Goal: Task Accomplishment & Management: Manage account settings

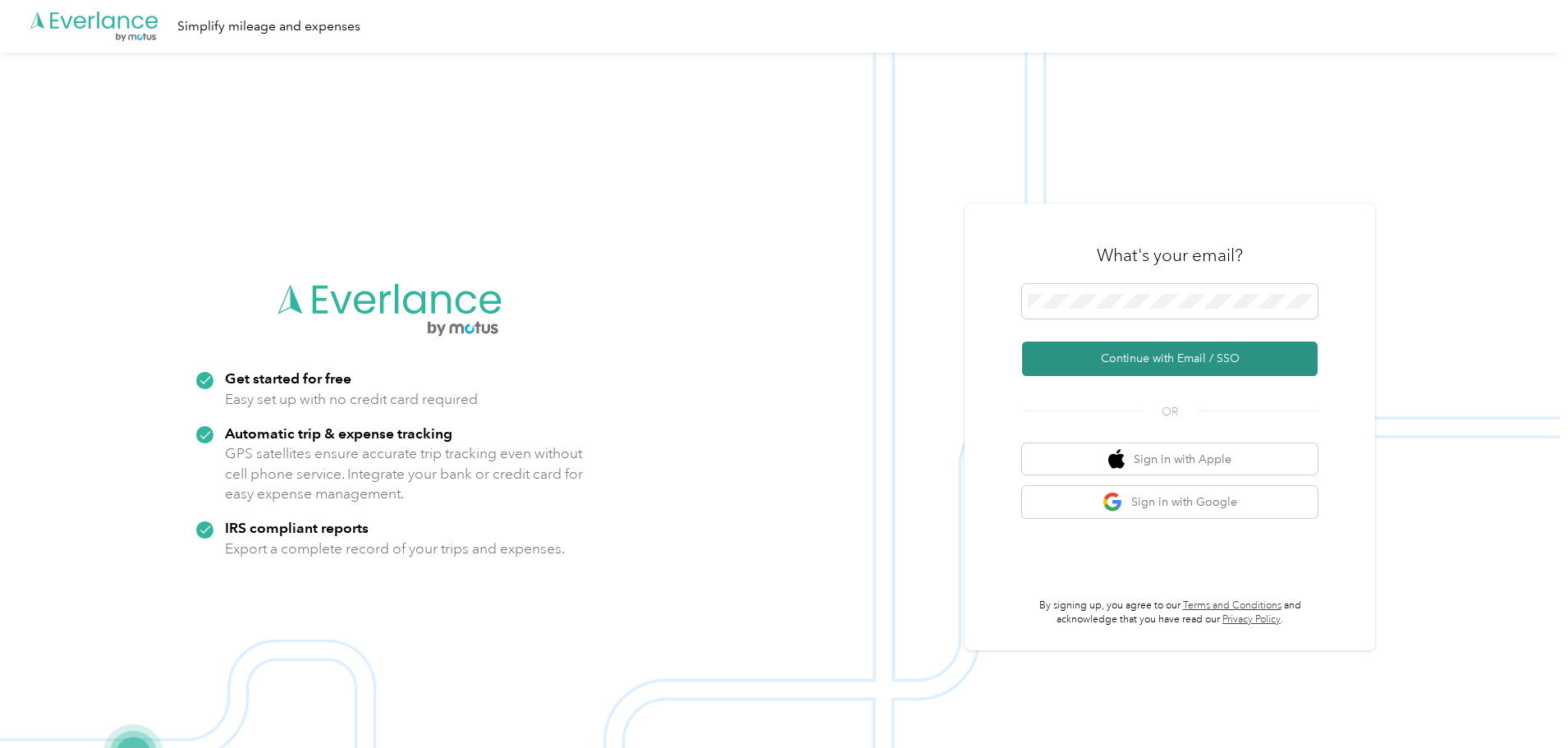
click at [1181, 361] on button "Continue with Email / SSO" at bounding box center [1170, 359] width 295 height 35
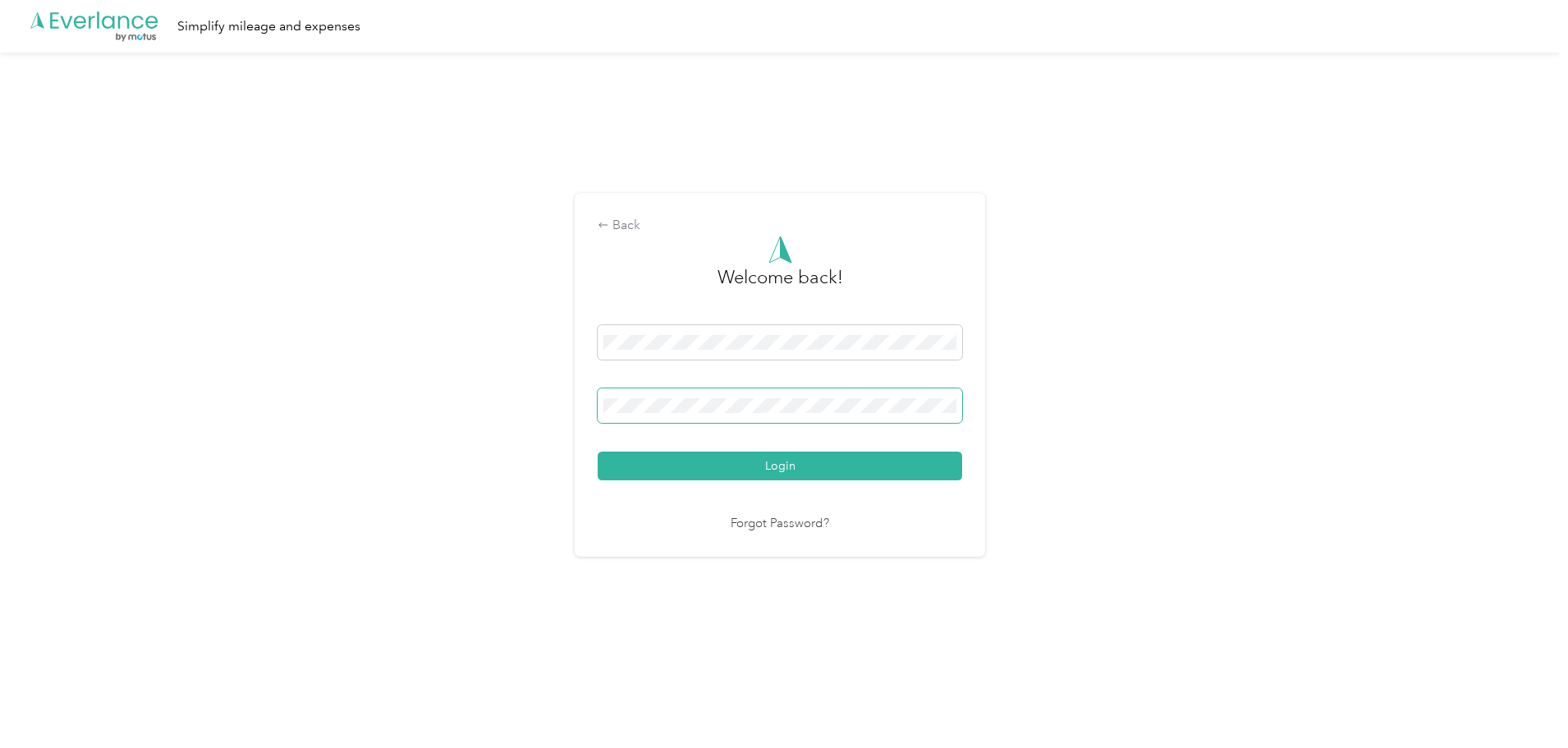
click at [758, 397] on span at bounding box center [780, 406] width 365 height 35
click at [598, 451] on button "Login" at bounding box center [780, 466] width 365 height 29
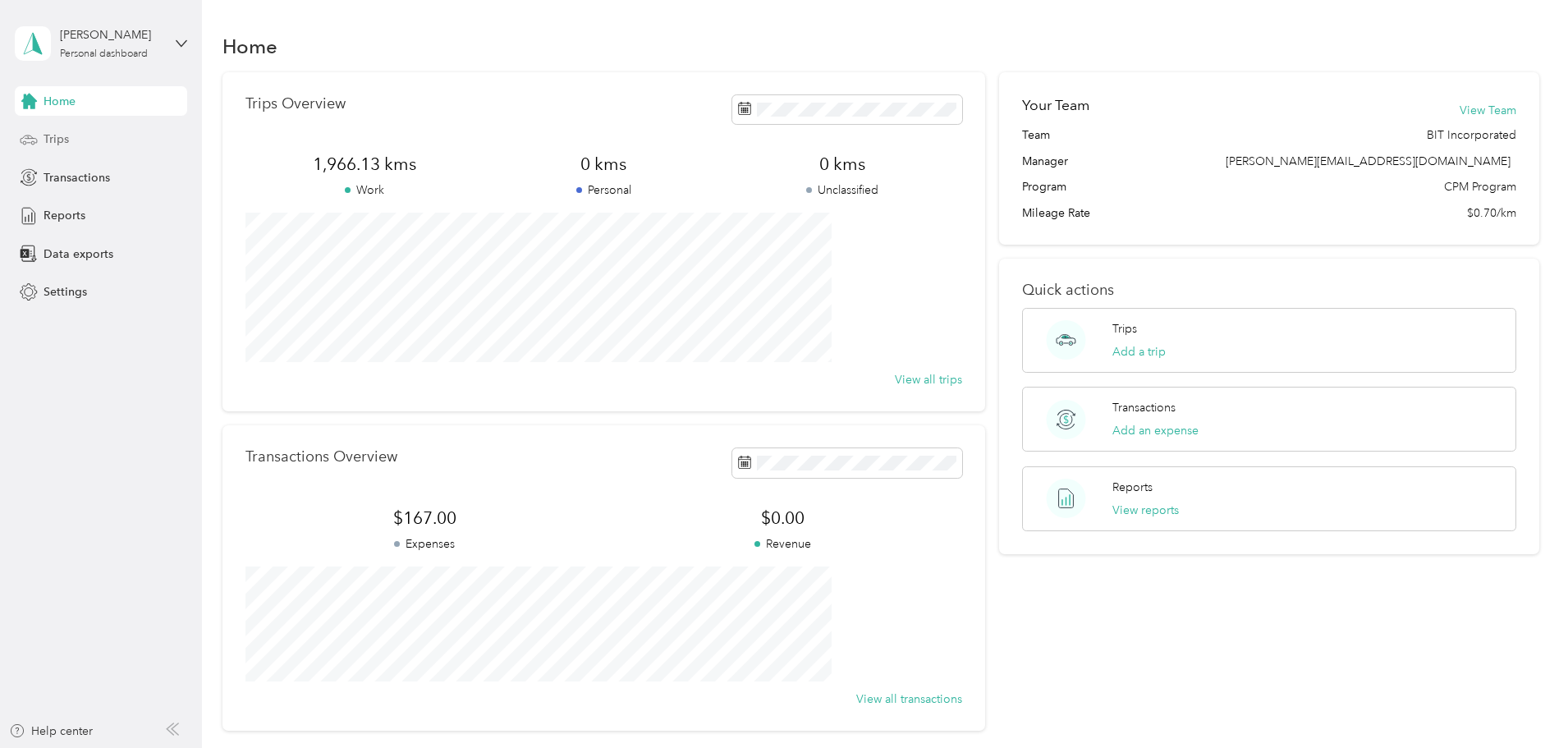
click at [72, 137] on div "Trips" at bounding box center [100, 139] width 173 height 30
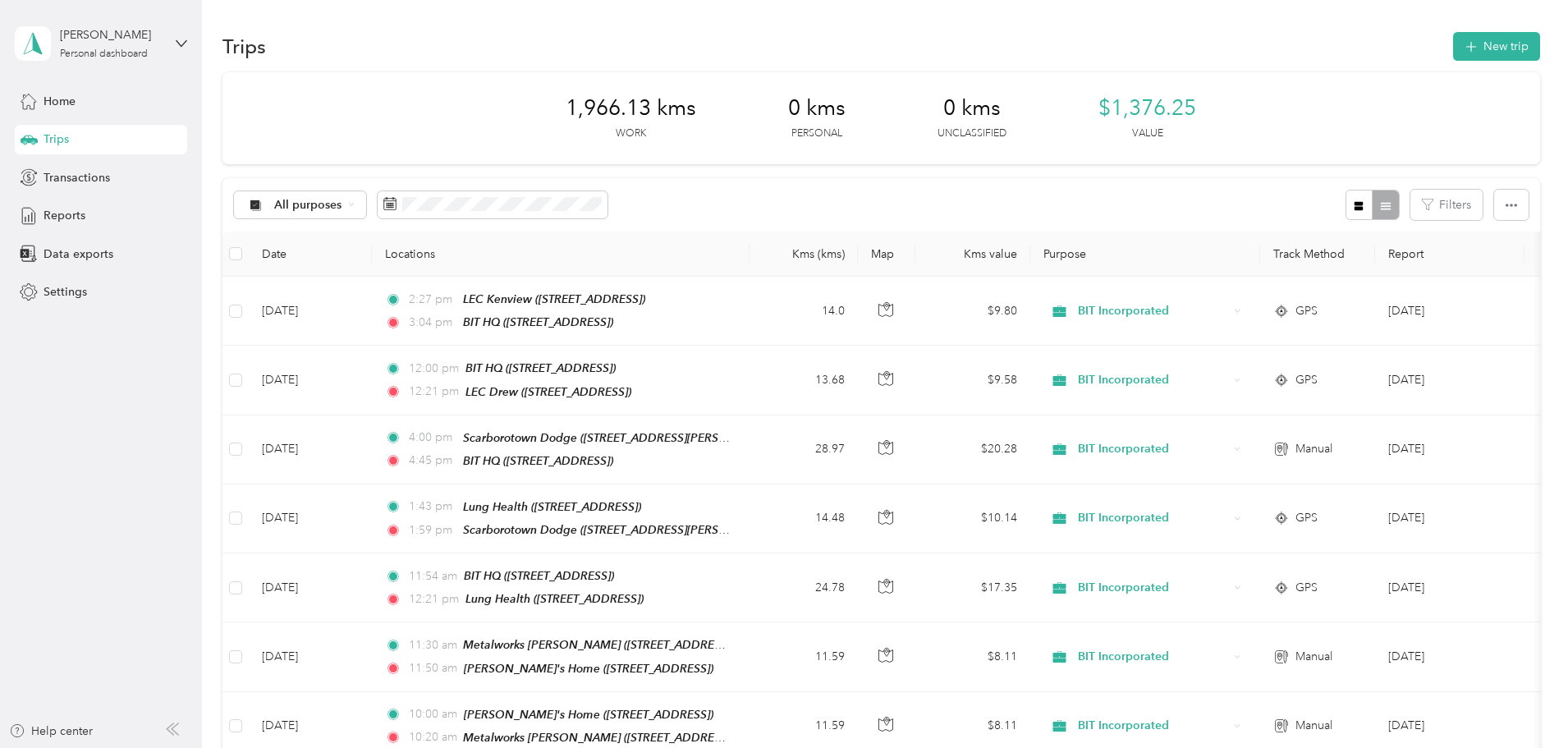
click at [1453, 41] on button "New trip" at bounding box center [1497, 46] width 87 height 29
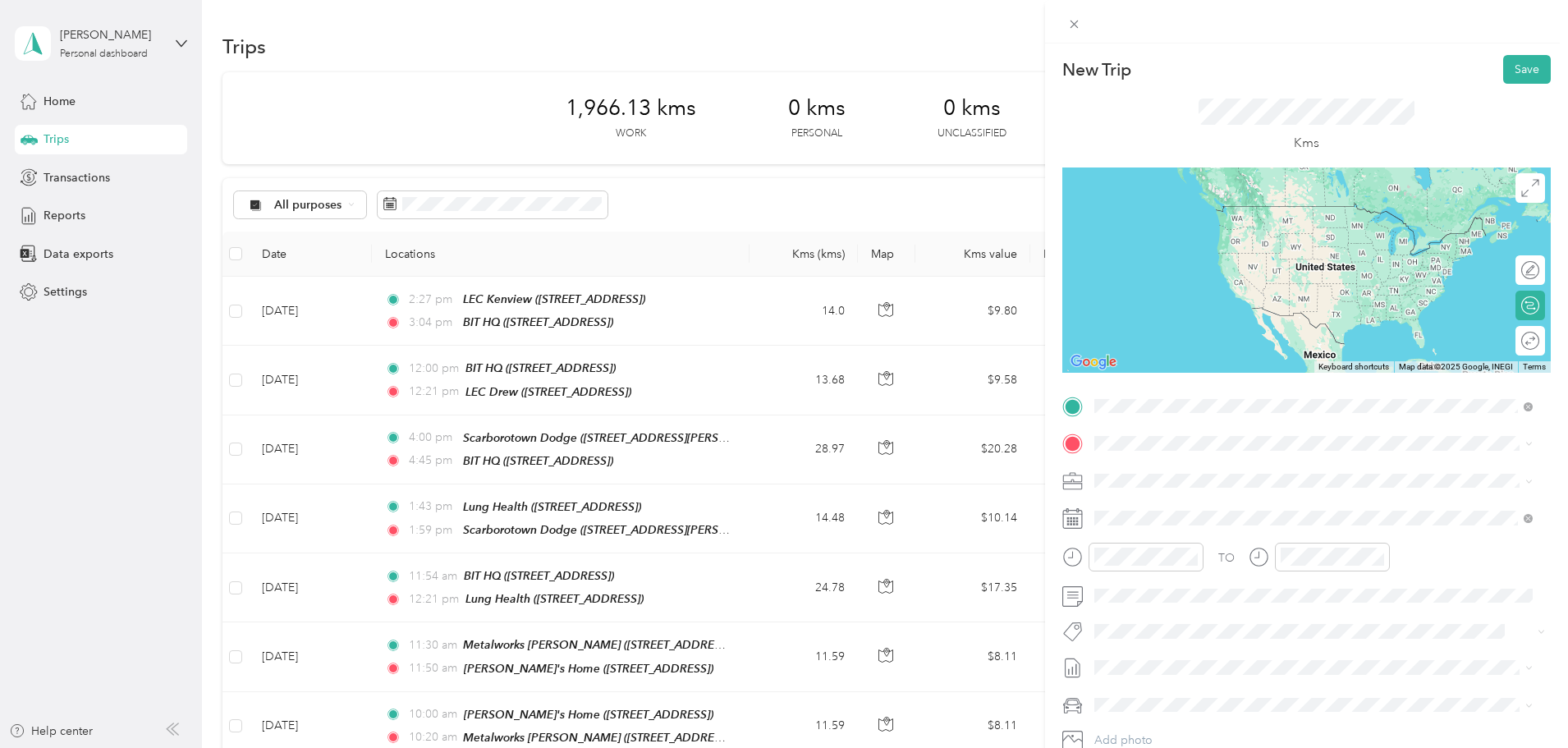
click at [1210, 486] on div "TEAM LEC Drew [STREET_ADDRESS]" at bounding box center [1180, 484] width 110 height 40
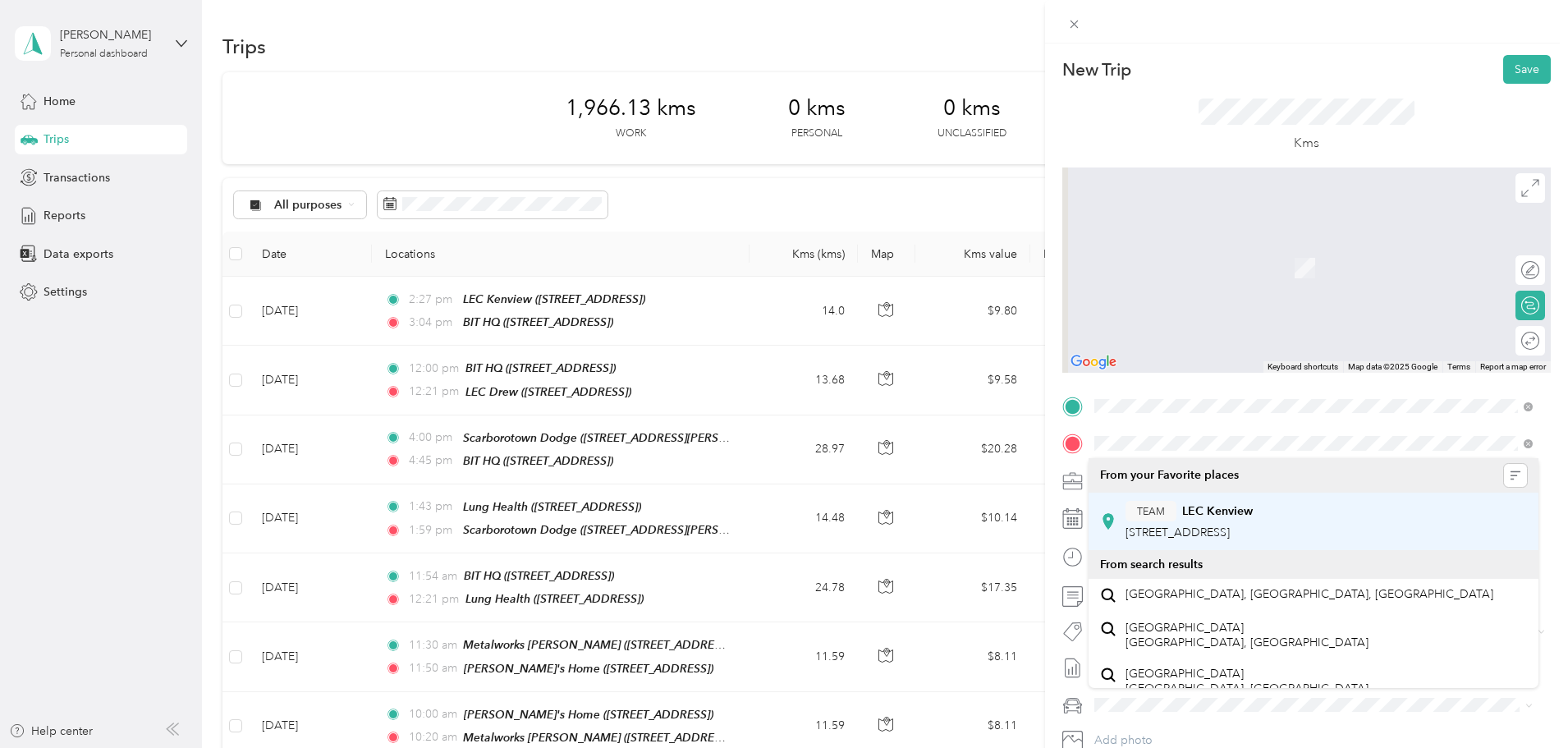
click at [1230, 534] on span "[STREET_ADDRESS]" at bounding box center [1177, 532] width 104 height 13
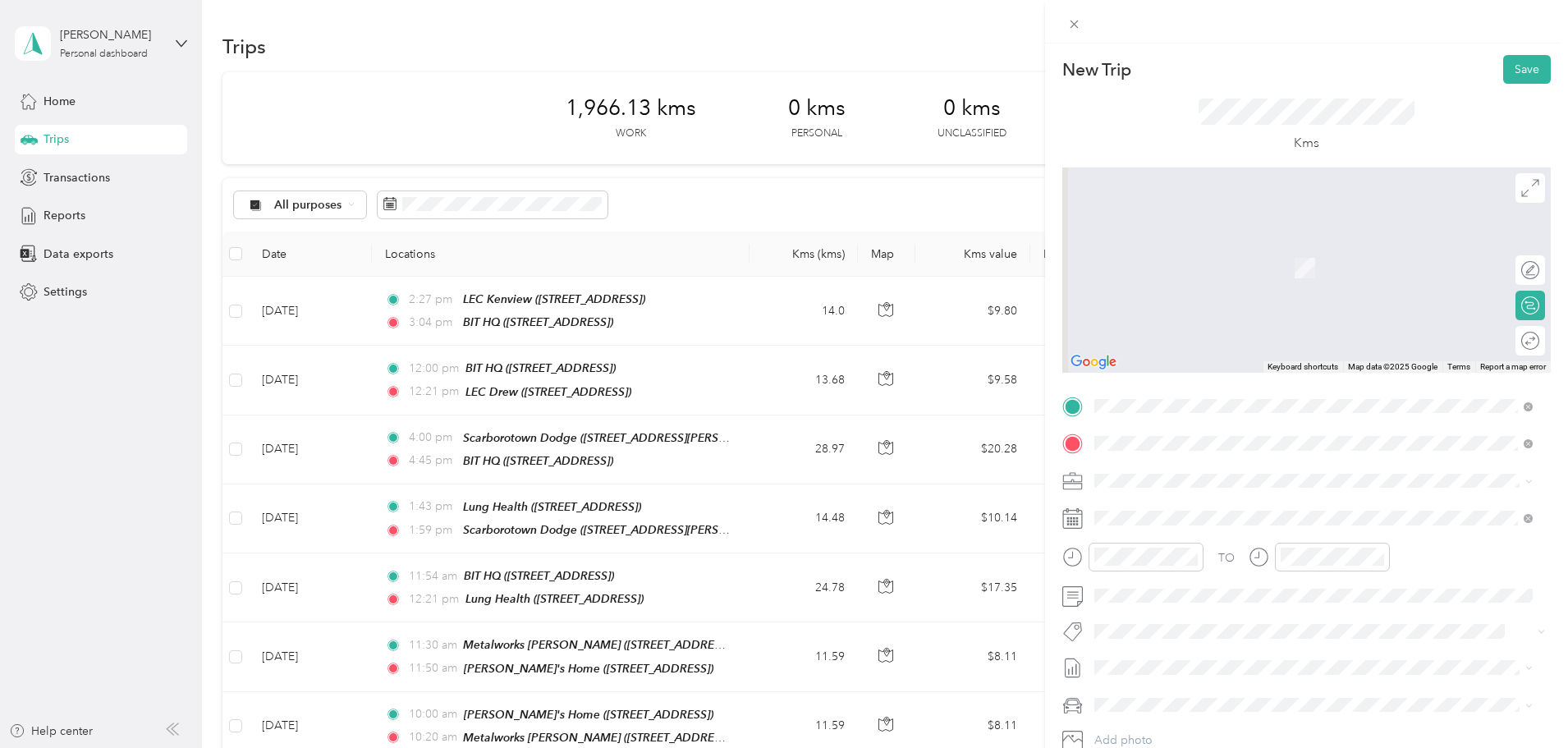
click at [1230, 534] on span "[STREET_ADDRESS]" at bounding box center [1177, 532] width 104 height 13
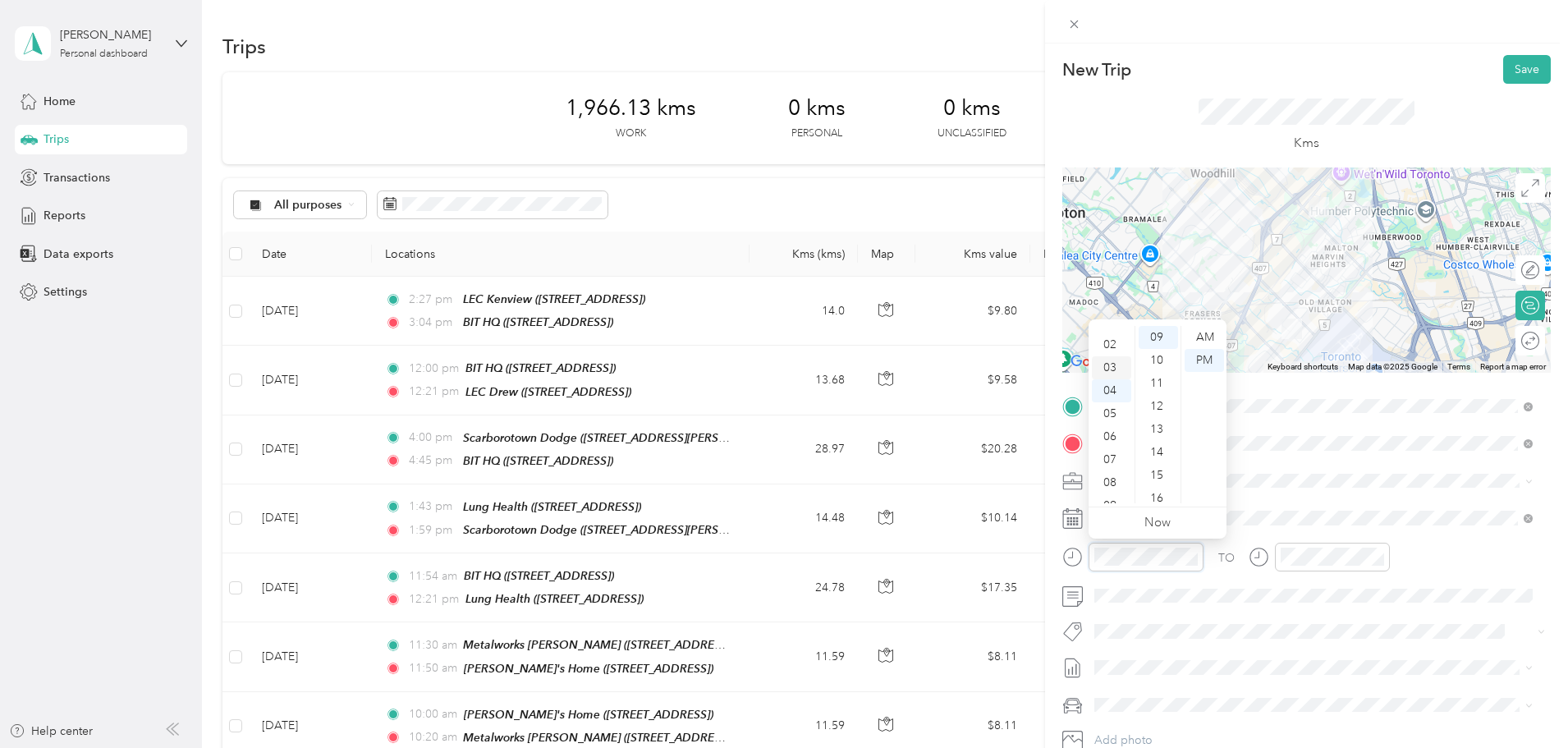
scroll to position [10, 0]
click at [1112, 354] on div "01" at bounding box center [1111, 351] width 40 height 23
click at [1162, 394] on div "15" at bounding box center [1158, 393] width 40 height 23
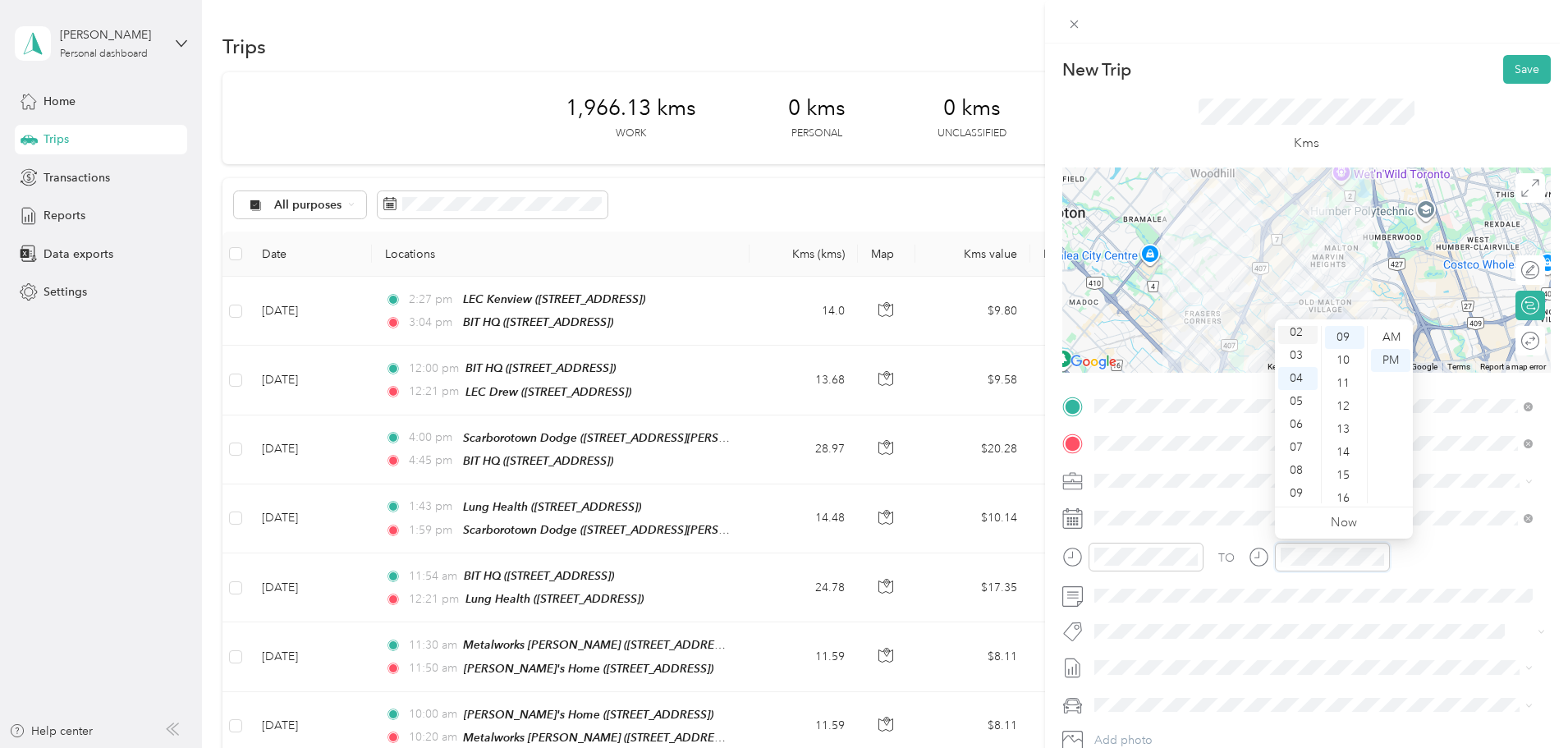
scroll to position [0, 0]
click at [1300, 362] on div "01" at bounding box center [1297, 361] width 40 height 23
click at [1344, 406] on div "30" at bounding box center [1344, 410] width 40 height 23
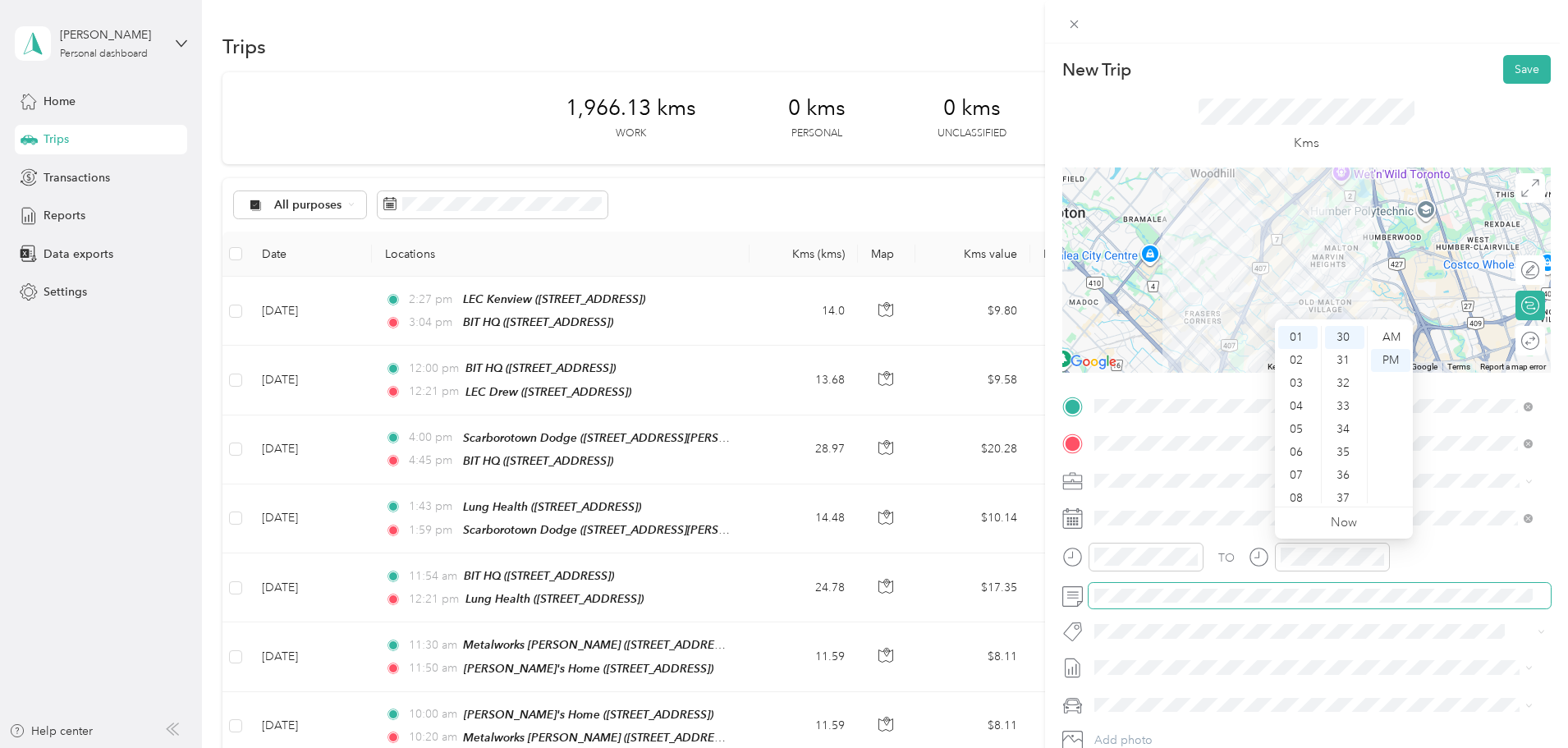
click at [1179, 607] on span at bounding box center [1319, 595] width 462 height 26
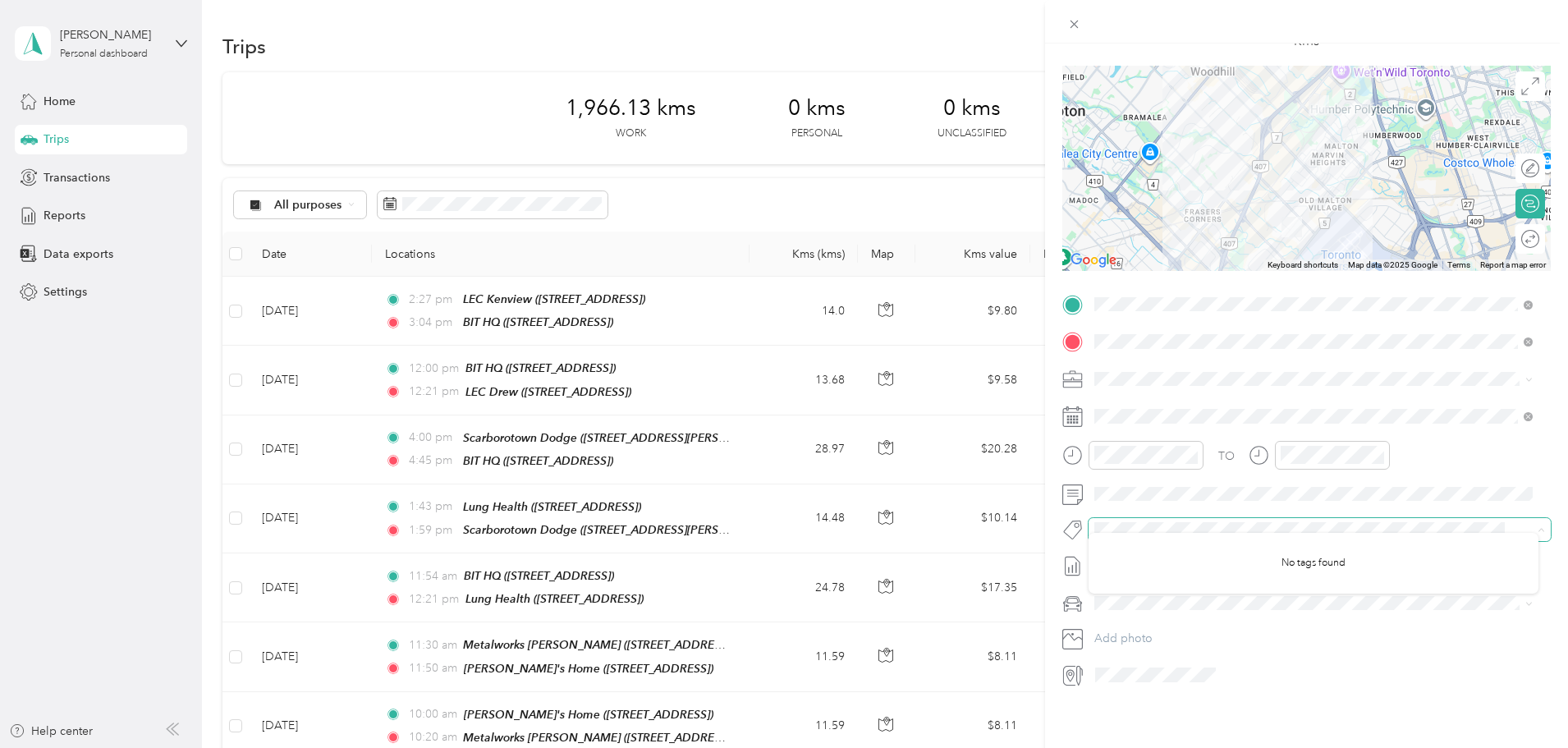
scroll to position [114, 0]
drag, startPoint x: 1088, startPoint y: 717, endPoint x: 1094, endPoint y: 708, distance: 10.8
click at [1089, 717] on div "New Trip Save This trip cannot be edited because it is either under review, app…" at bounding box center [1307, 417] width 523 height 748
click at [1136, 615] on li "[DATE] Draft" at bounding box center [1313, 606] width 449 height 26
click at [1142, 621] on div "[PERSON_NAME] 5" at bounding box center [1313, 619] width 427 height 17
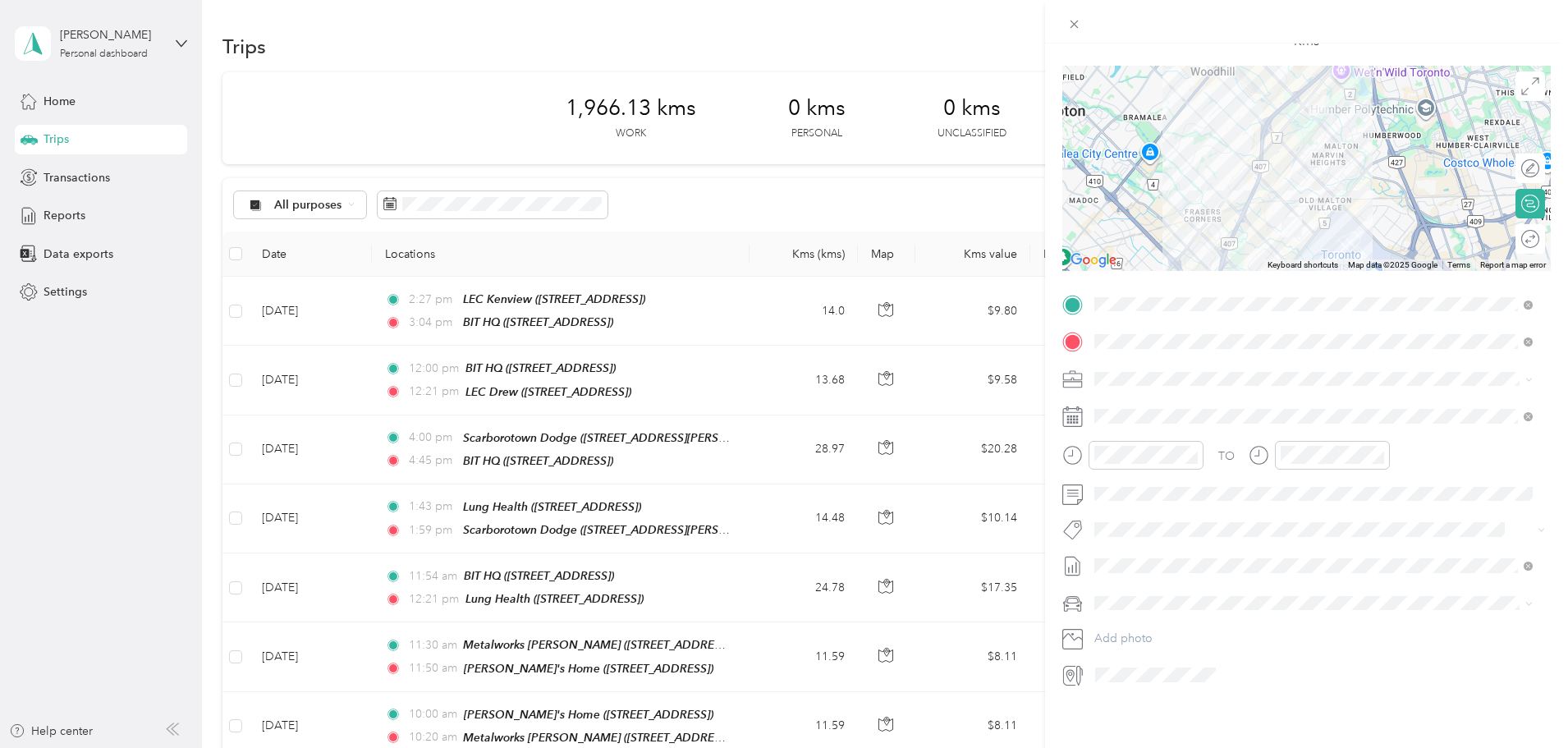
click at [1130, 709] on div "New Trip Save This trip cannot be edited because it is either under review, app…" at bounding box center [1307, 417] width 523 height 748
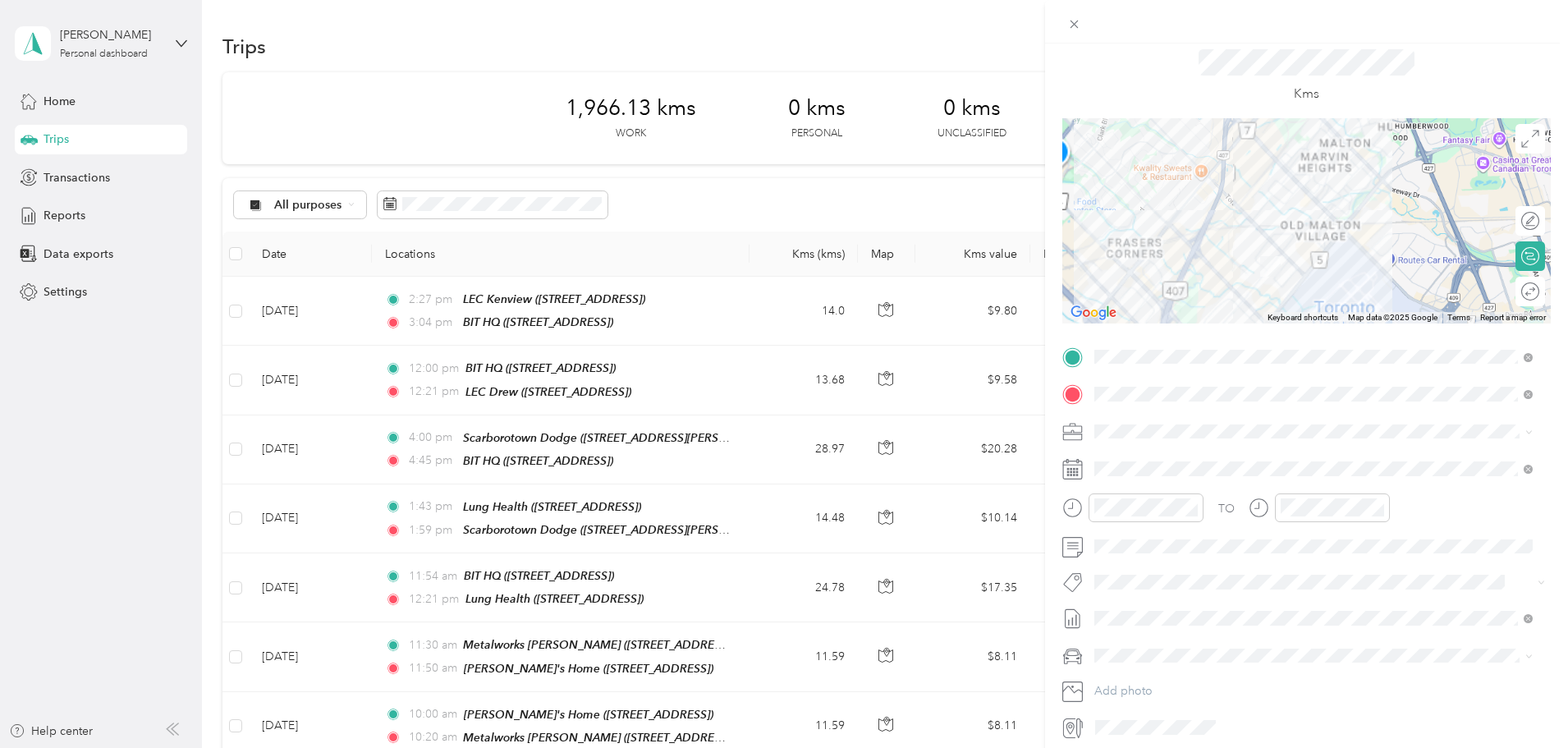
scroll to position [0, 0]
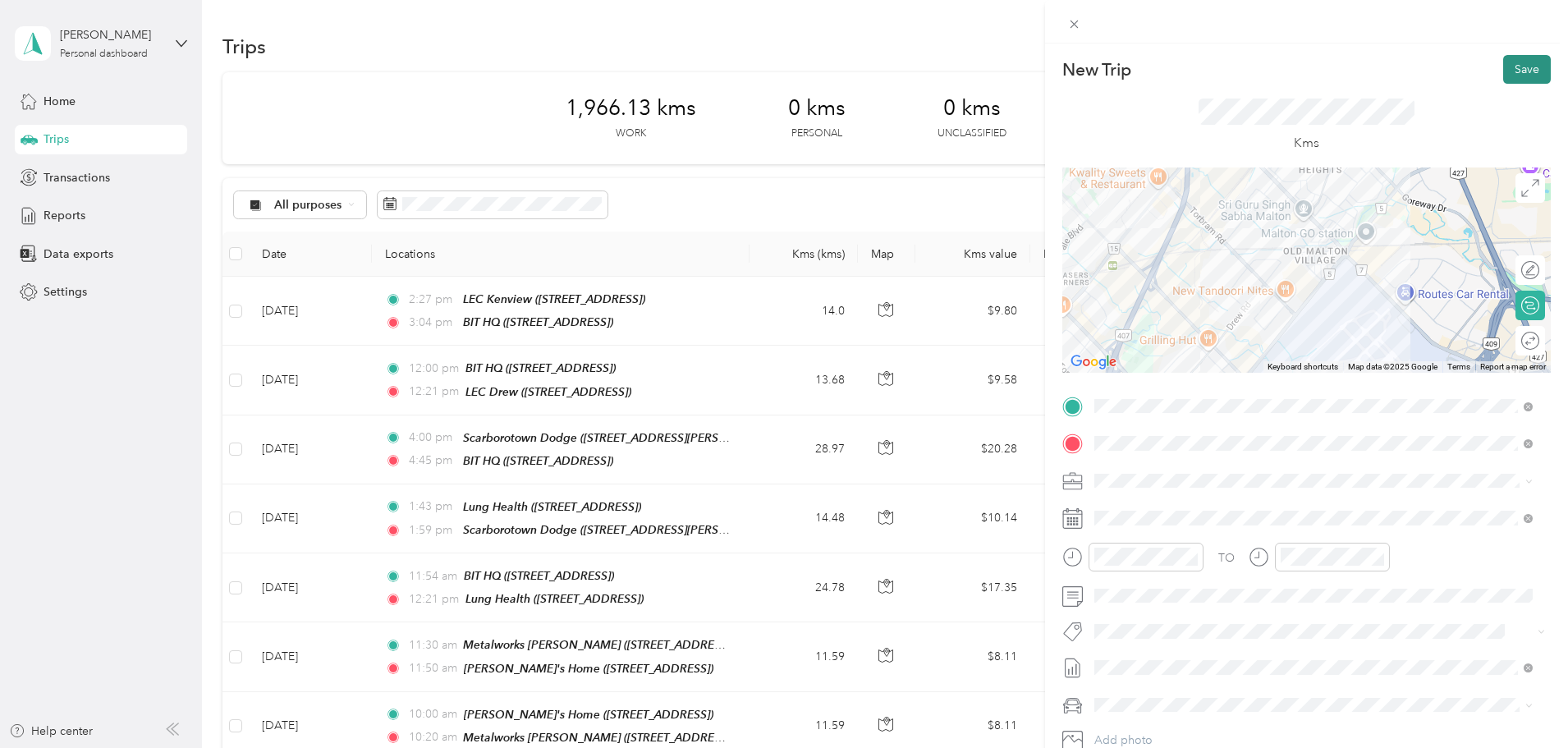
click at [1513, 69] on button "Save" at bounding box center [1527, 69] width 47 height 29
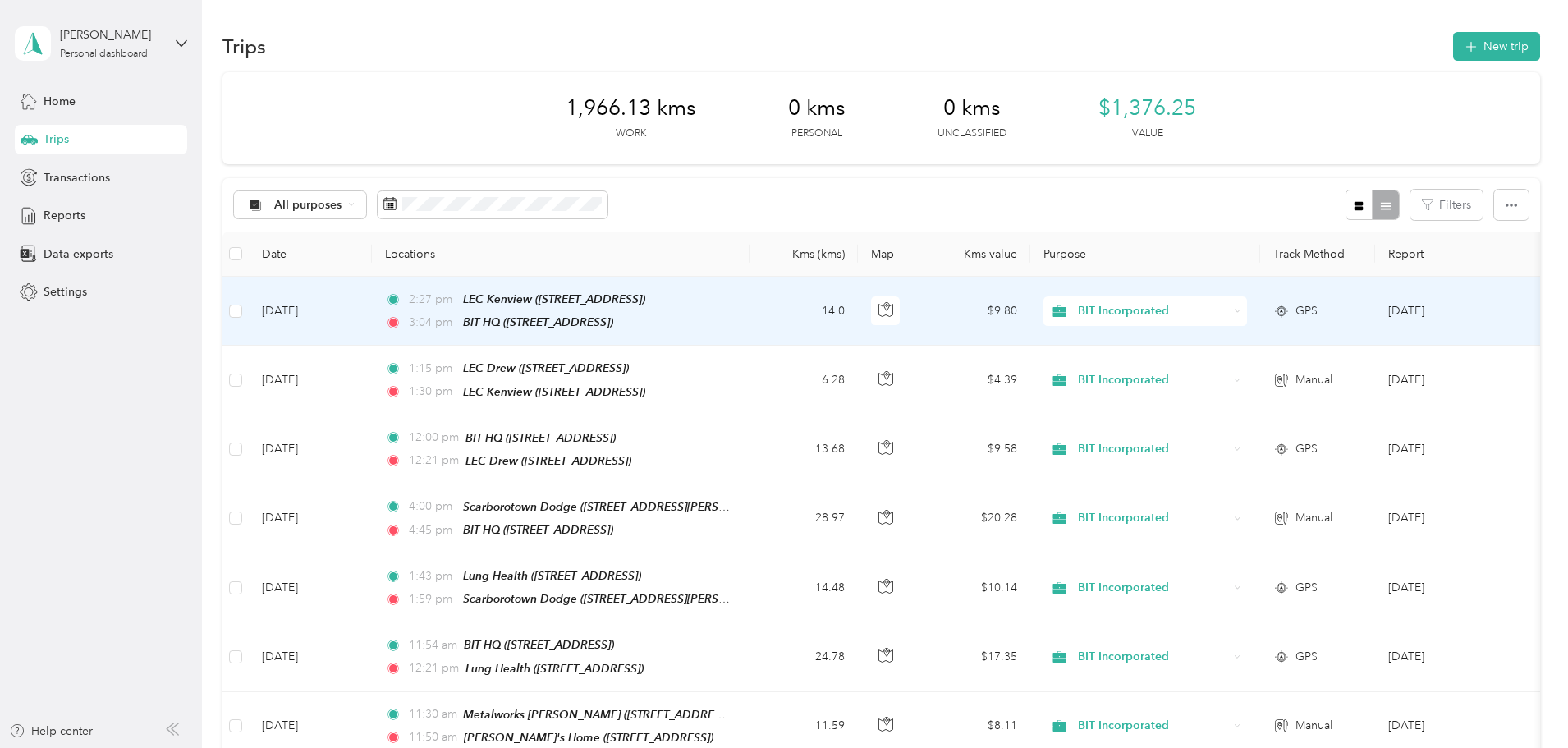
click at [372, 317] on td "[DATE]" at bounding box center [311, 311] width 123 height 69
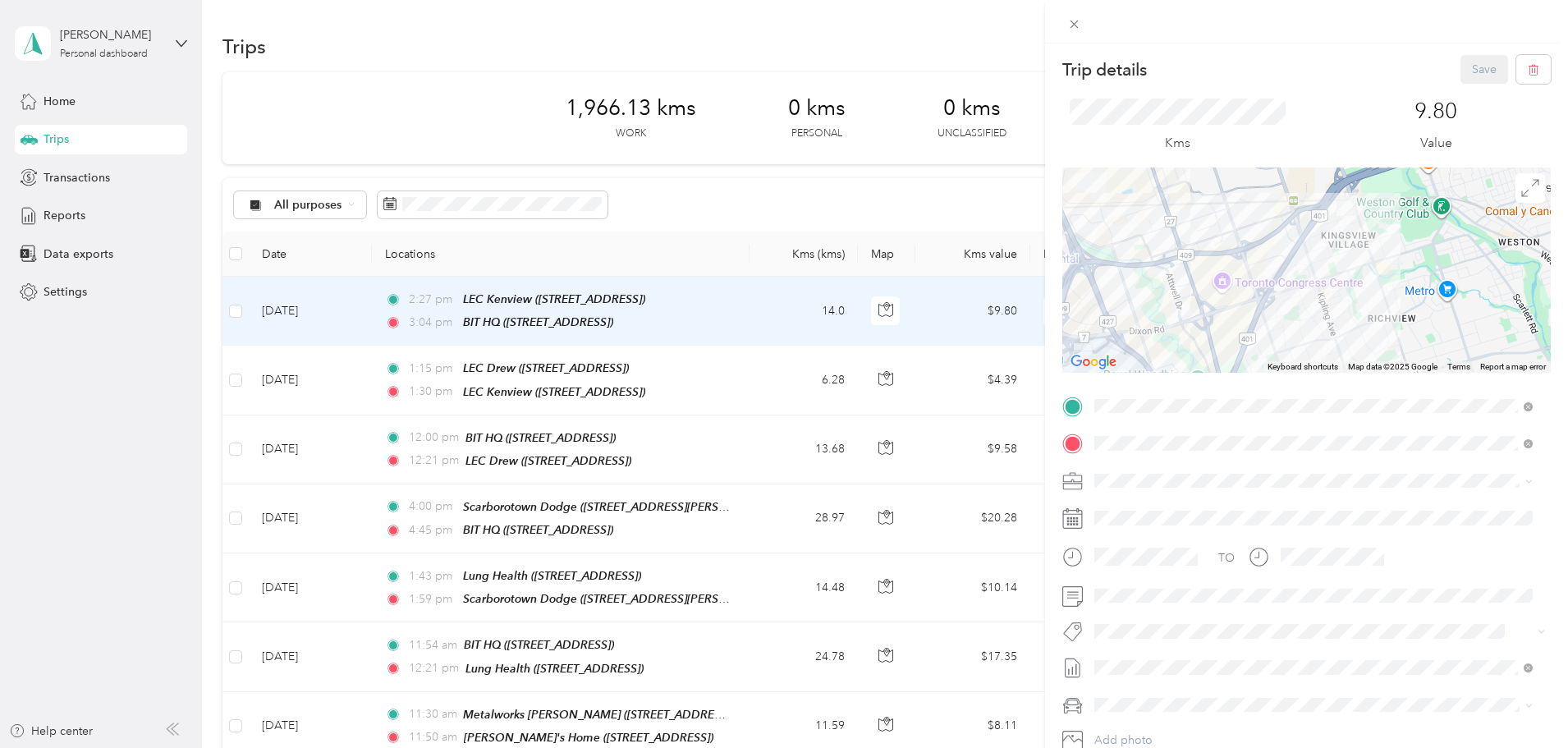
drag, startPoint x: 1371, startPoint y: 335, endPoint x: 1318, endPoint y: 292, distance: 68.2
click at [1336, 290] on div at bounding box center [1307, 270] width 489 height 205
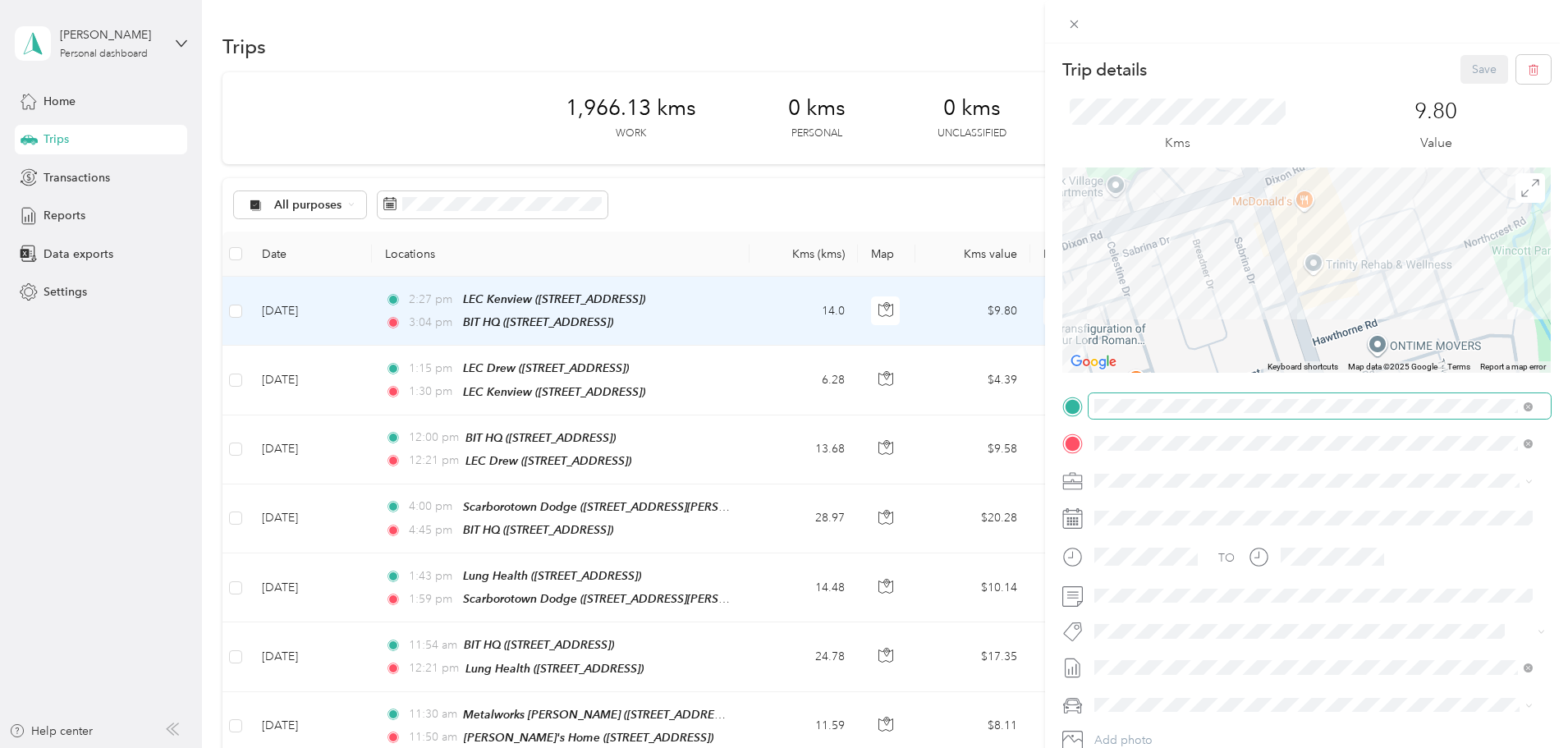
click at [1300, 404] on div "Trip details Save This trip cannot be edited because it is either under review,…" at bounding box center [1307, 422] width 489 height 735
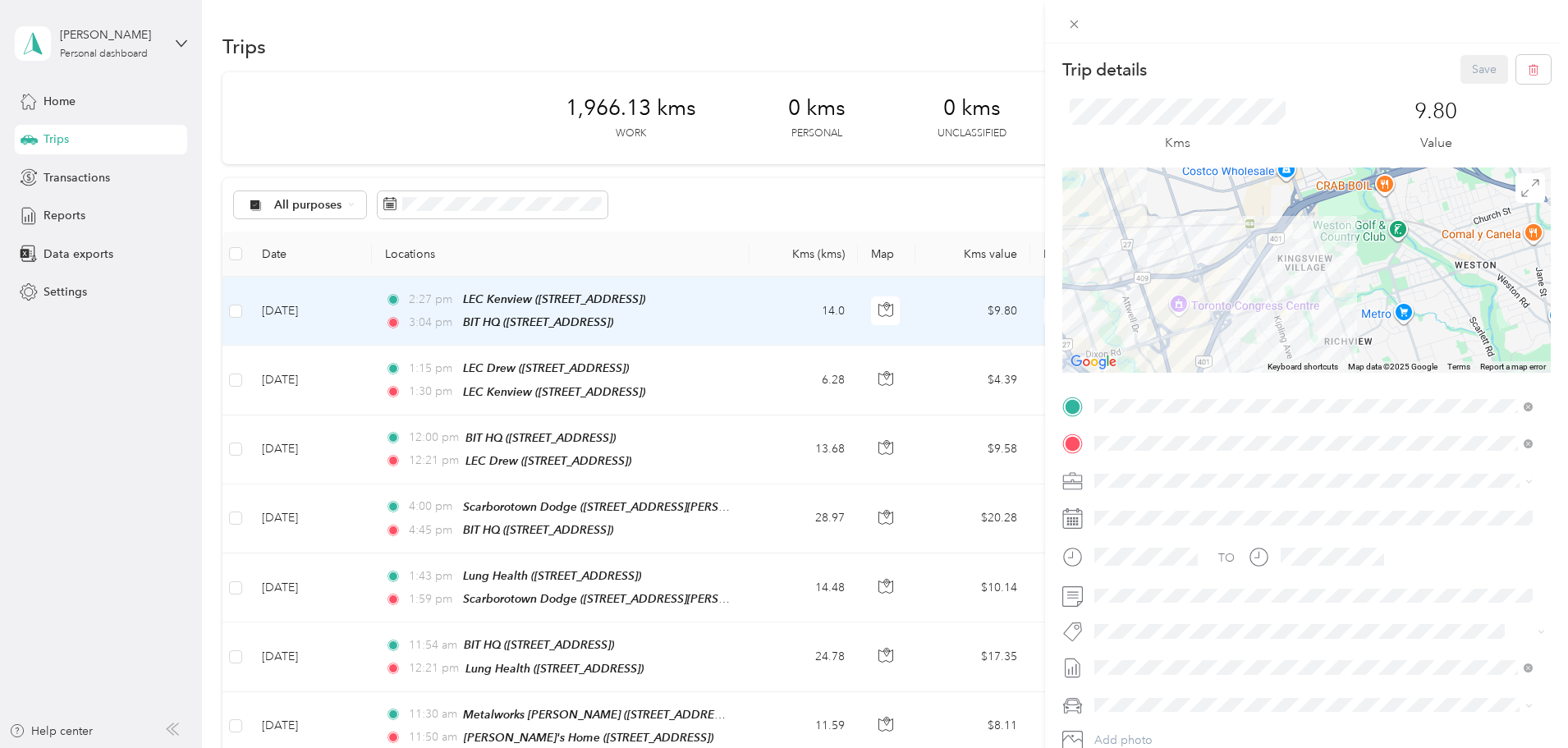
click at [68, 219] on div "Trip details Save This trip cannot be edited because it is either under review,…" at bounding box center [784, 374] width 1568 height 748
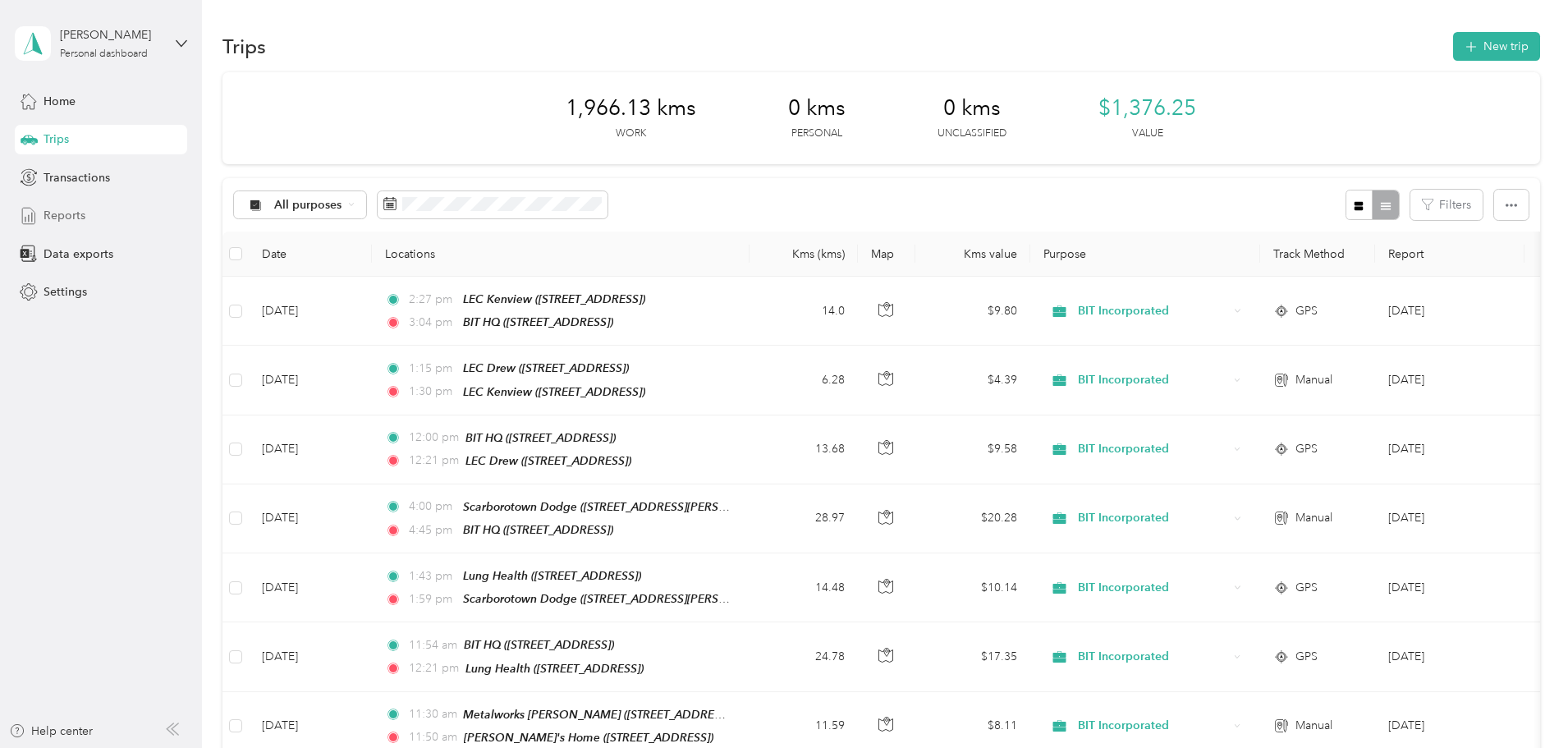
click at [69, 215] on span "Reports" at bounding box center [64, 216] width 41 height 17
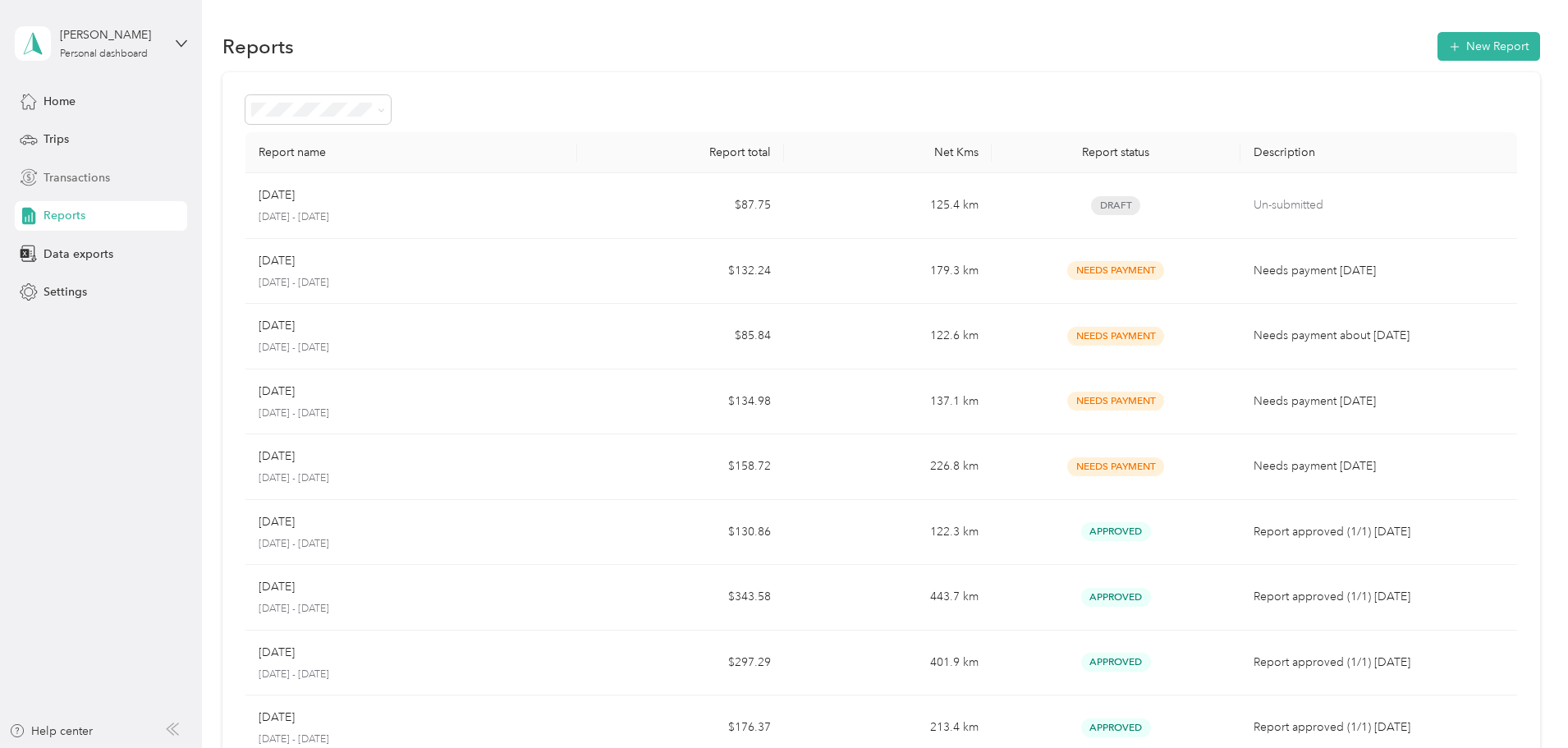
click at [80, 184] on span "Transactions" at bounding box center [76, 177] width 67 height 17
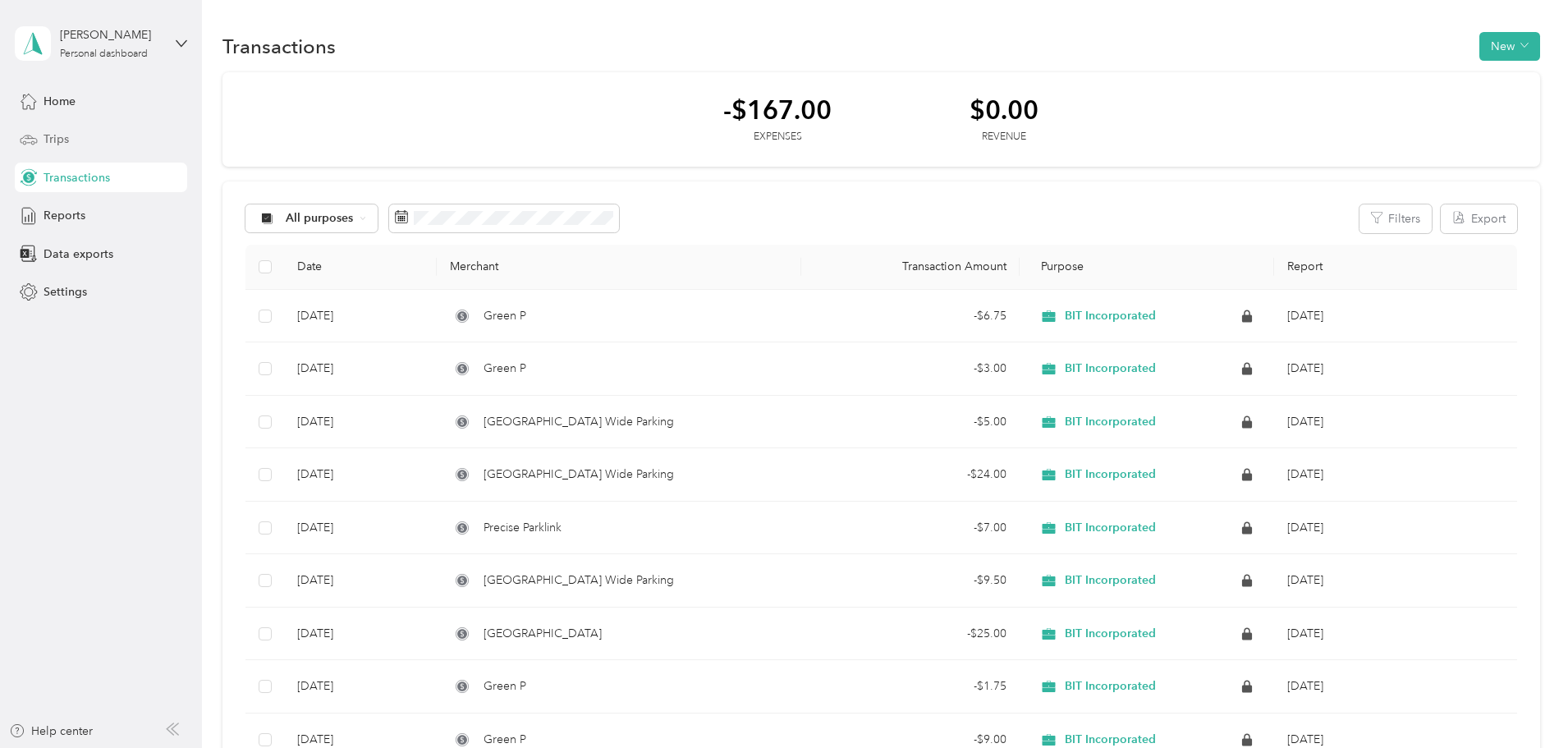
click at [68, 147] on span "Trips" at bounding box center [56, 139] width 25 height 17
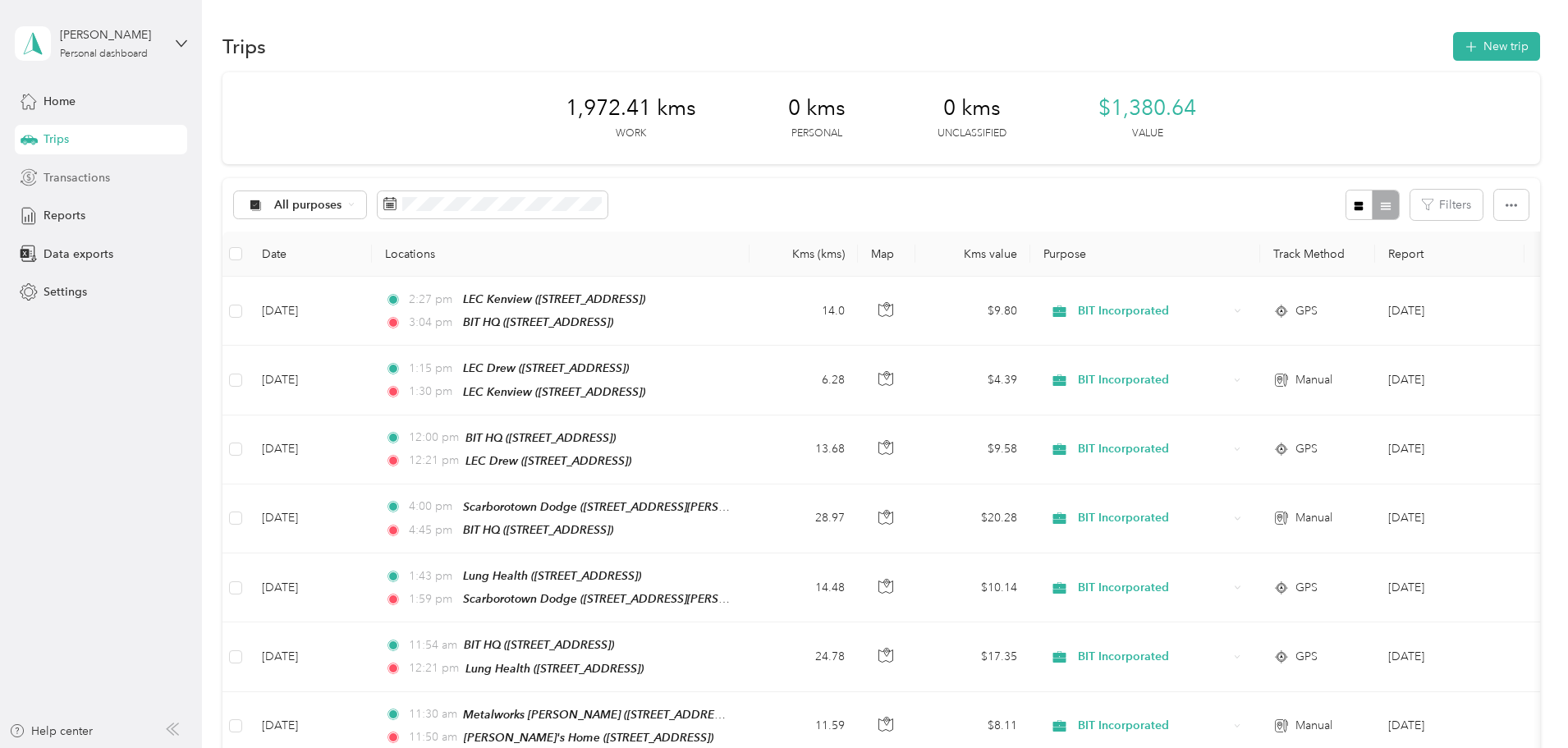
click at [113, 182] on div "Transactions" at bounding box center [100, 177] width 173 height 30
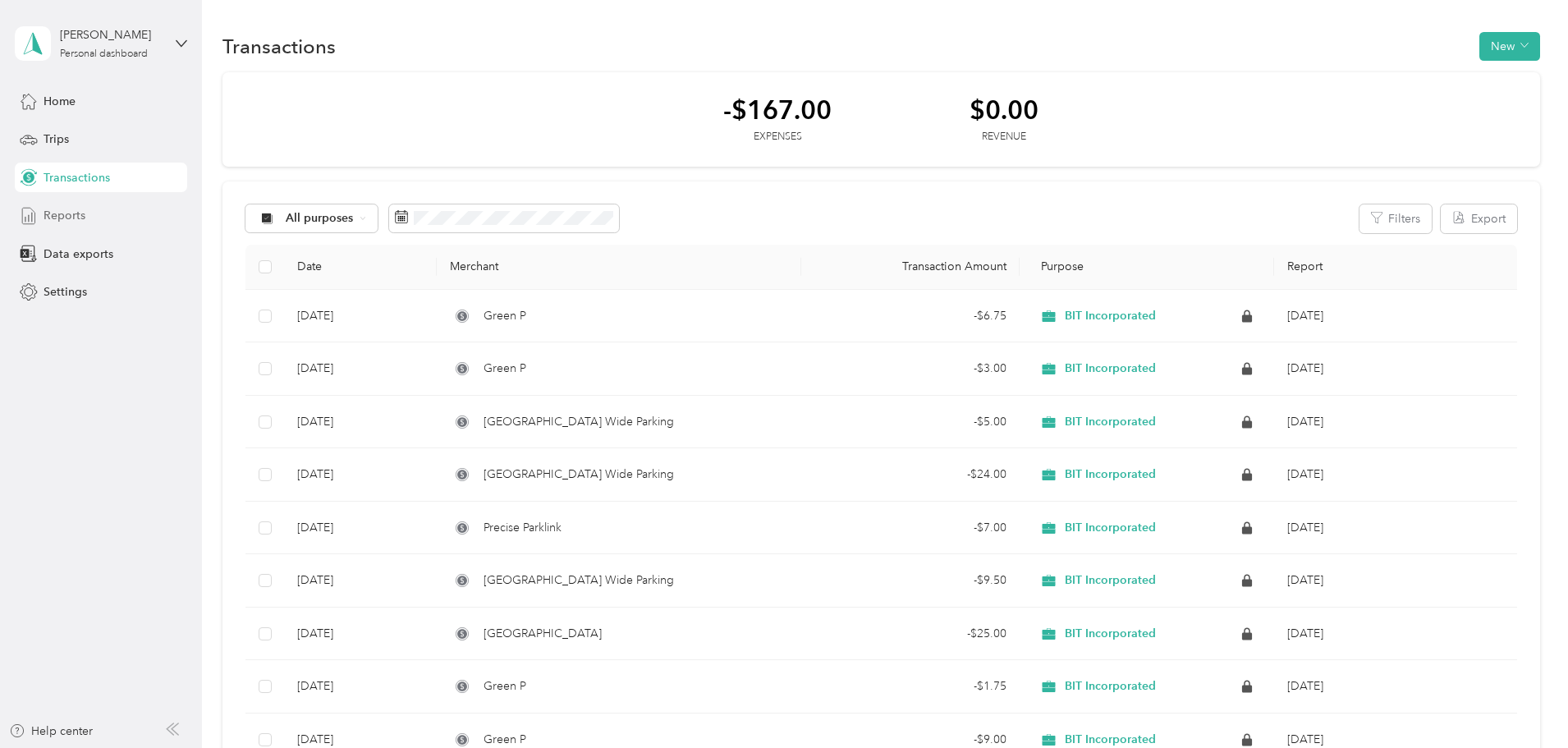
click at [62, 207] on span "Reports" at bounding box center [64, 216] width 41 height 17
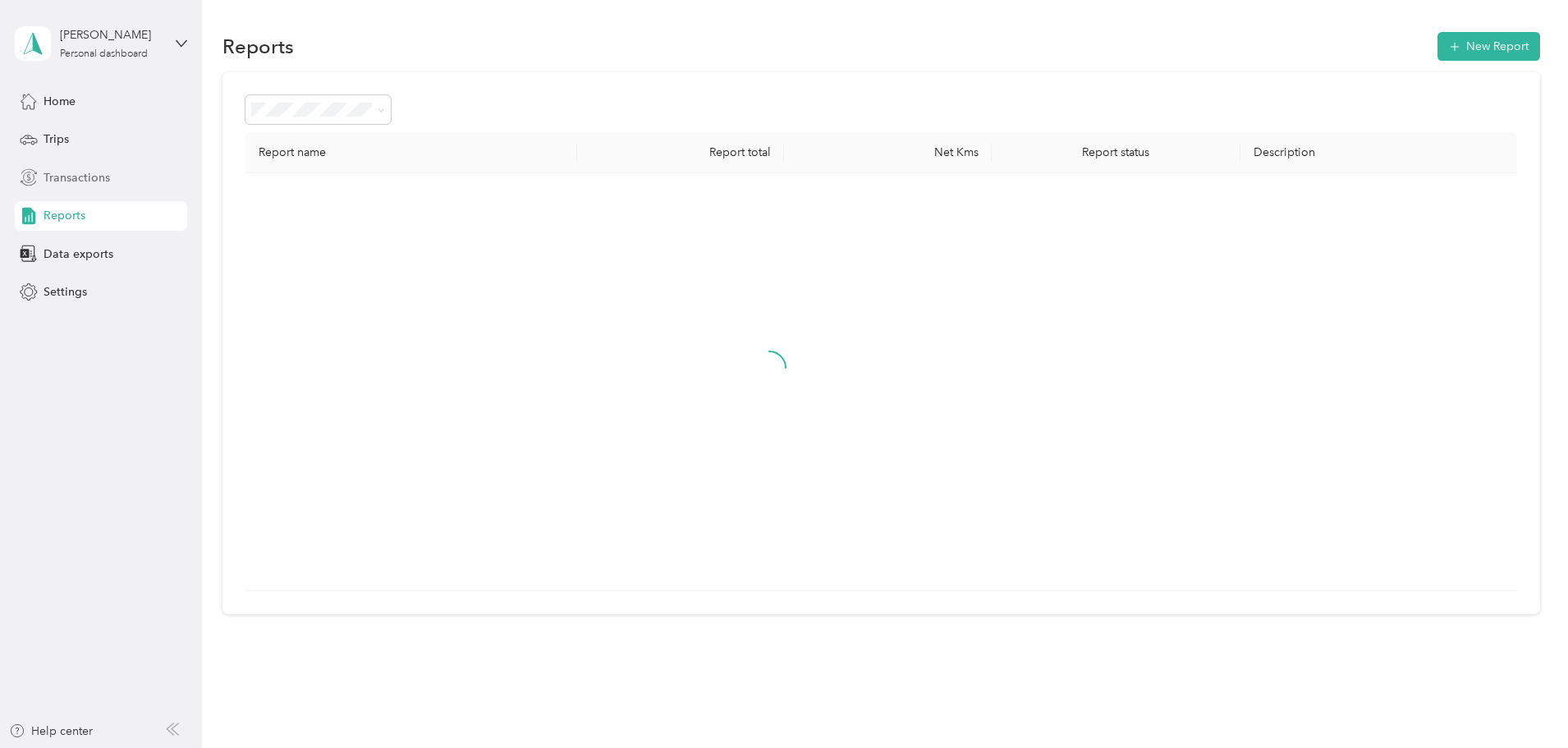
click at [73, 176] on span "Transactions" at bounding box center [76, 177] width 67 height 17
